Goal: Transaction & Acquisition: Purchase product/service

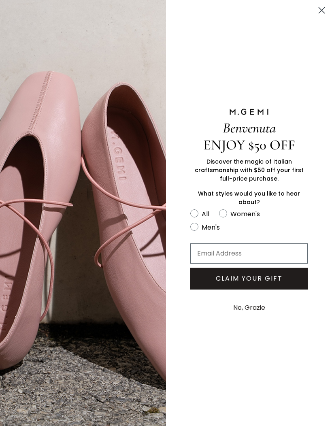
click at [320, 30] on div "Benvenuta ENJOY $50 OFF Discover the magic of Italian craftsmanship with $50 of…" at bounding box center [249, 213] width 166 height 426
click at [315, 11] on circle "Close dialog" at bounding box center [321, 10] width 13 height 13
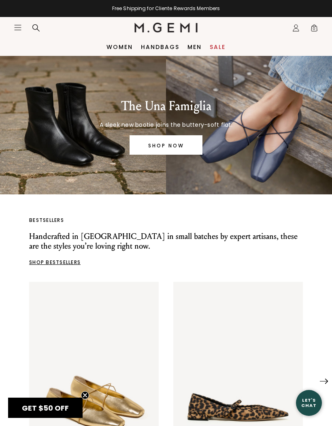
click at [212, 47] on link "Sale" at bounding box center [218, 47] width 16 height 6
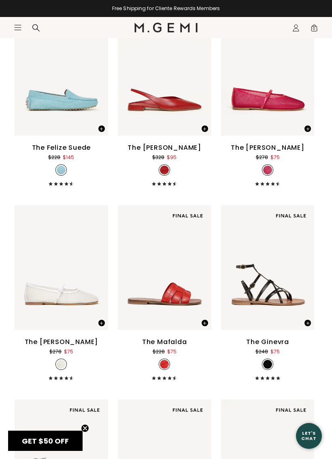
scroll to position [3739, 0]
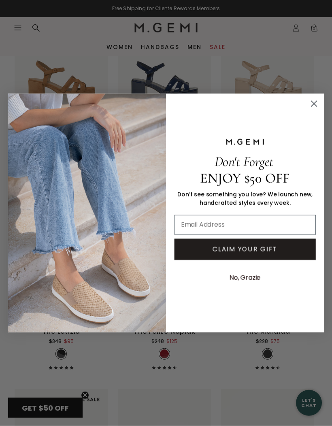
click at [314, 102] on circle "Close dialog" at bounding box center [313, 103] width 13 height 13
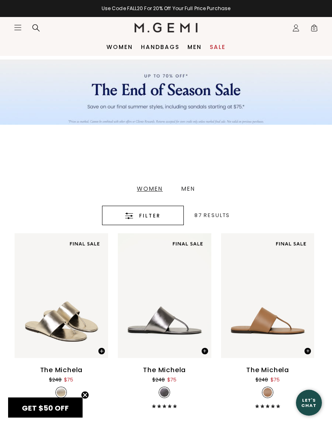
scroll to position [0, 0]
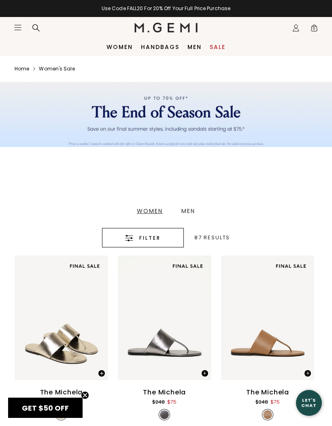
click at [151, 233] on span "Filter" at bounding box center [149, 238] width 21 height 10
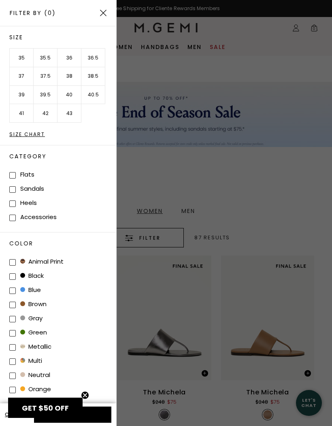
click at [32, 132] on div "Size Chart" at bounding box center [62, 134] width 107 height 5
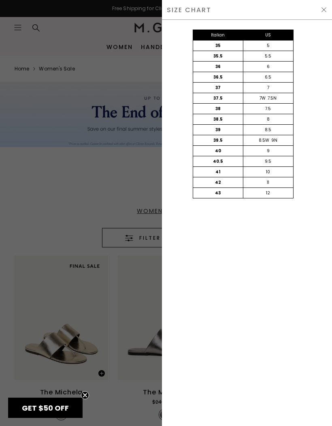
click at [324, 10] on img at bounding box center [323, 9] width 6 height 6
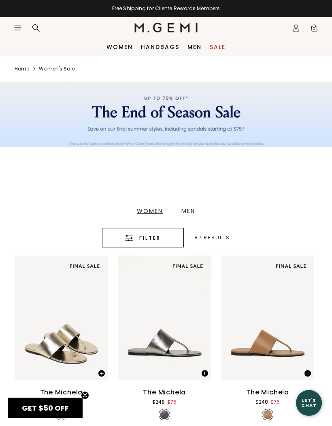
click at [138, 235] on div "Filter" at bounding box center [142, 238] width 57 height 10
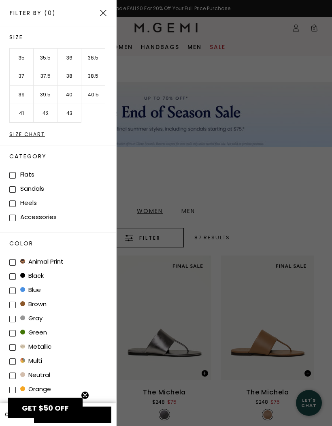
click at [47, 114] on li "42" at bounding box center [46, 113] width 24 height 19
click at [70, 115] on li "43" at bounding box center [69, 113] width 24 height 19
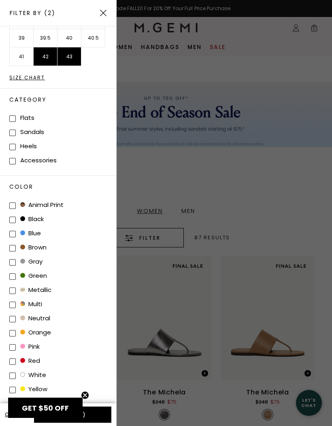
scroll to position [56, 0]
click at [87, 387] on li "yellow" at bounding box center [62, 389] width 107 height 14
click at [102, 407] on button "Apply (2)" at bounding box center [72, 414] width 77 height 16
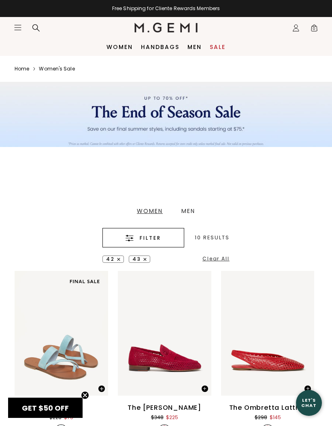
click at [123, 48] on link "Women" at bounding box center [119, 47] width 26 height 6
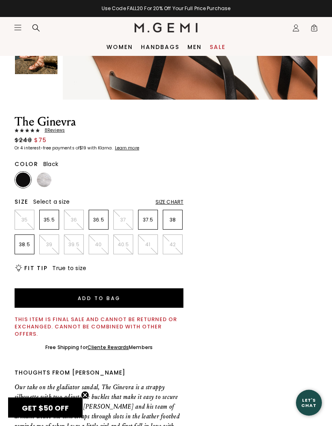
scroll to position [234, 0]
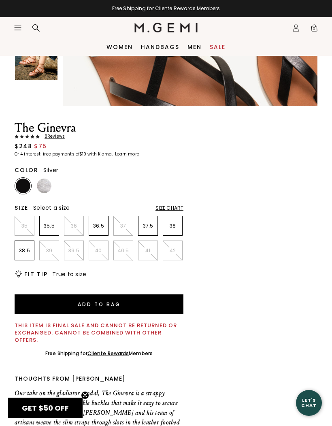
click at [42, 185] on img at bounding box center [44, 185] width 15 height 15
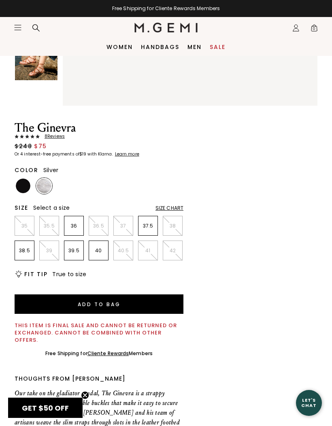
click at [25, 188] on img at bounding box center [23, 185] width 15 height 15
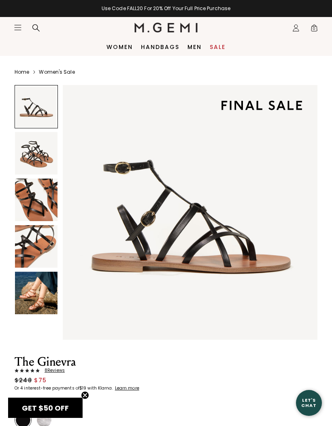
click at [43, 208] on img at bounding box center [36, 199] width 42 height 42
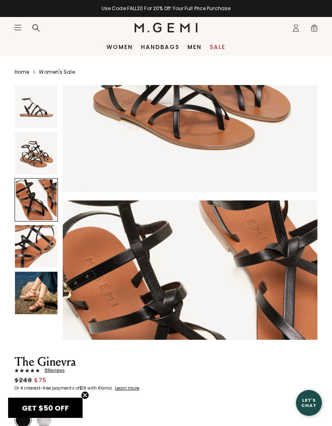
scroll to position [525, 0]
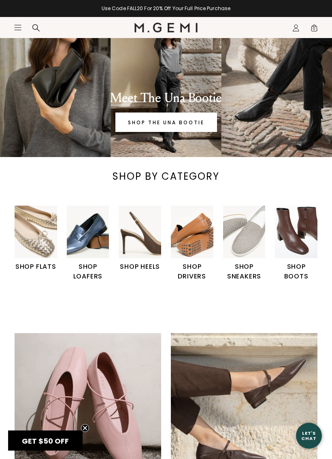
scroll to position [38, 0]
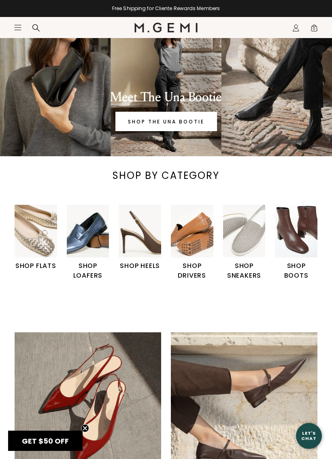
click at [303, 242] on img "6 / 6" at bounding box center [296, 231] width 42 height 53
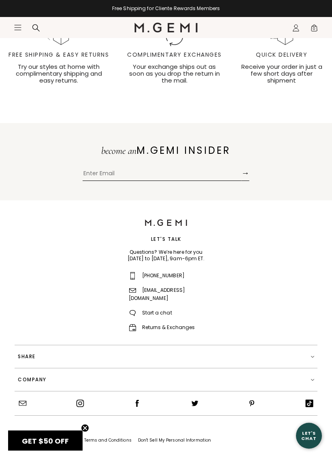
scroll to position [1342, 0]
click at [18, 28] on icon "Icons/20x20/hamburger@2x" at bounding box center [18, 27] width 8 height 8
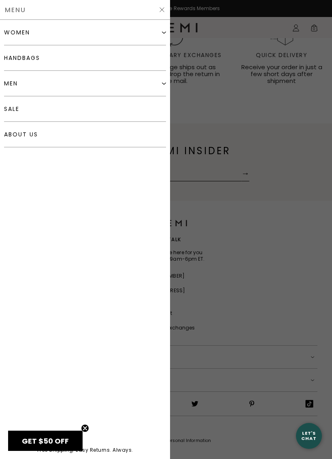
click at [78, 135] on link "about us" at bounding box center [85, 134] width 162 height 25
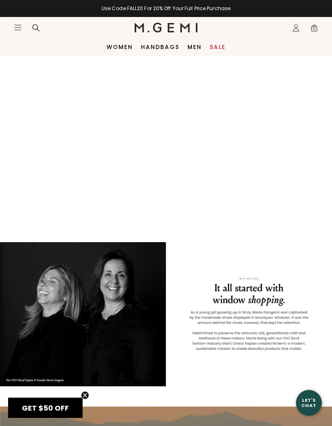
click at [123, 50] on link "Women" at bounding box center [119, 47] width 26 height 6
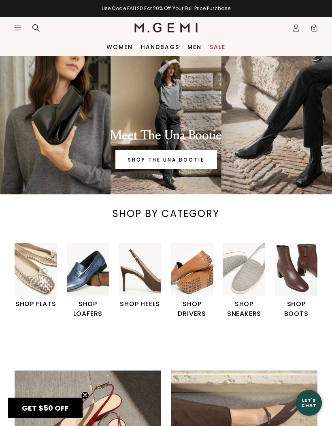
click at [47, 267] on img "1 / 6" at bounding box center [36, 269] width 42 height 53
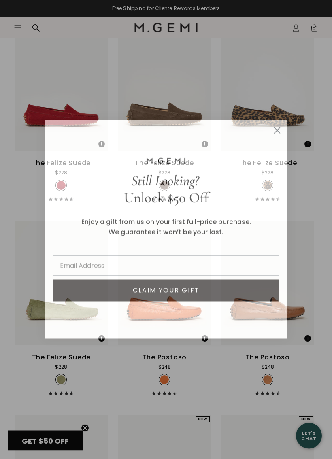
scroll to position [4196, 0]
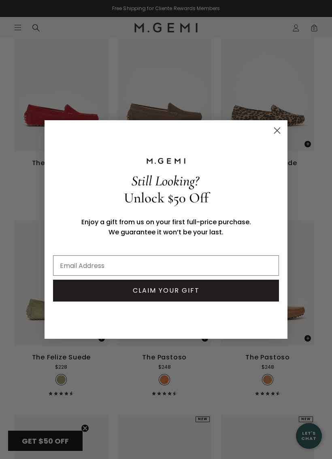
click at [277, 134] on circle "Close dialog" at bounding box center [276, 130] width 13 height 13
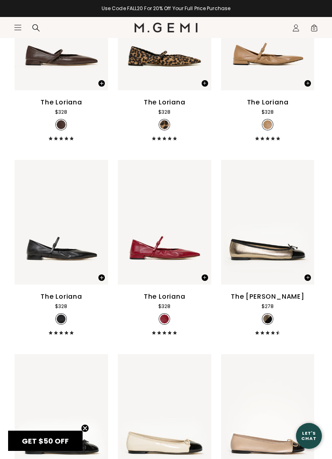
scroll to position [2927, 0]
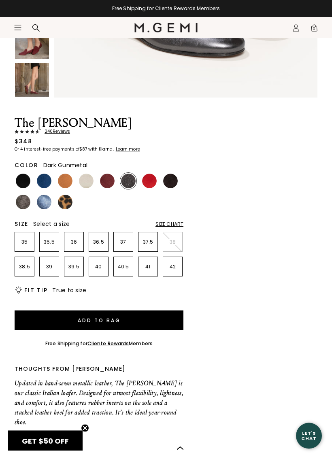
scroll to position [251, 0]
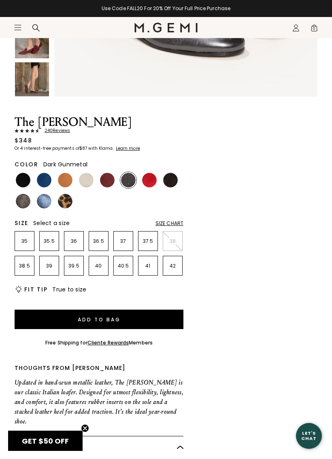
click at [169, 226] on div "Size Chart" at bounding box center [169, 223] width 28 height 6
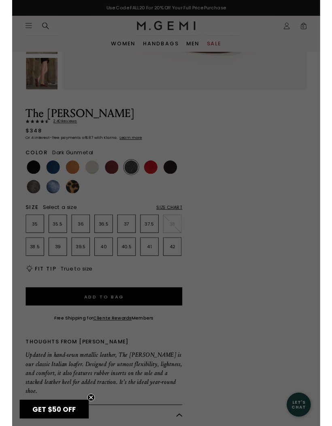
scroll to position [0, 0]
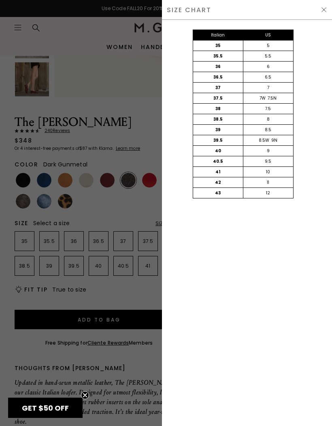
click at [141, 300] on div at bounding box center [166, 213] width 332 height 426
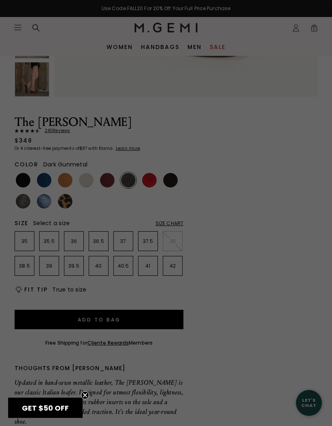
scroll to position [251, 0]
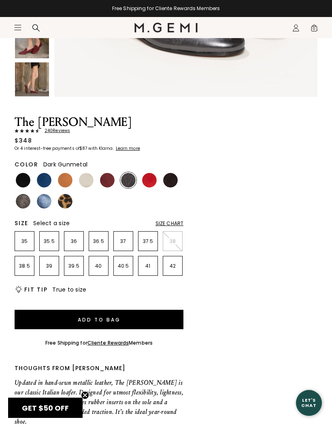
click at [168, 223] on div "Size Chart" at bounding box center [169, 223] width 28 height 6
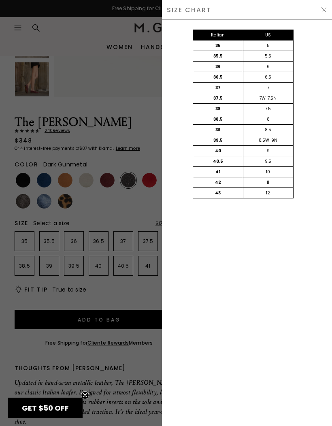
click at [152, 292] on div at bounding box center [166, 213] width 332 height 426
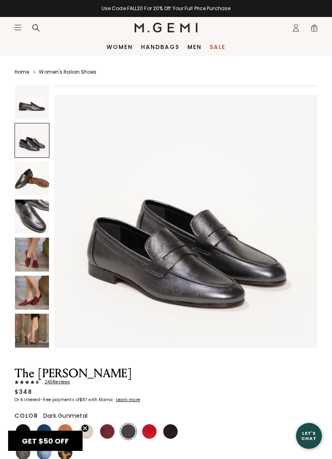
click at [32, 184] on img at bounding box center [32, 178] width 34 height 34
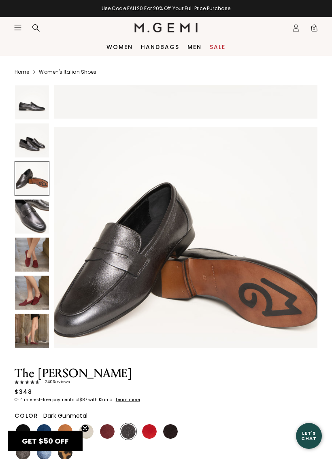
scroll to position [542, 0]
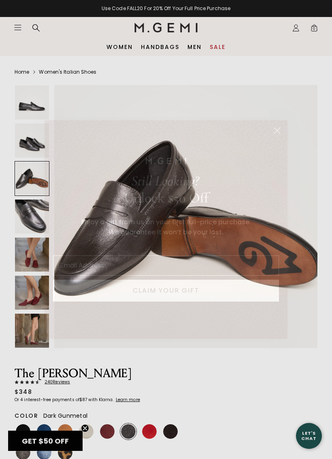
click at [277, 133] on circle "Close dialog" at bounding box center [276, 130] width 13 height 13
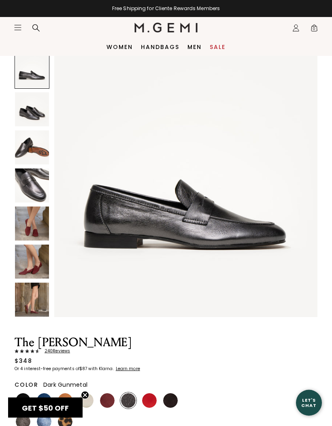
scroll to position [0, 0]
